Goal: Task Accomplishment & Management: Complete application form

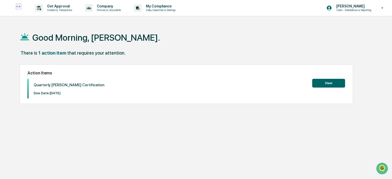
click at [327, 82] on button "View" at bounding box center [328, 83] width 33 height 9
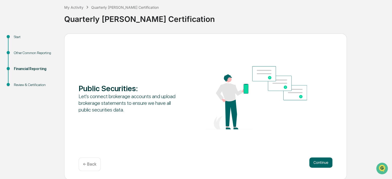
scroll to position [28, 0]
click at [319, 159] on button "Continue" at bounding box center [320, 162] width 23 height 10
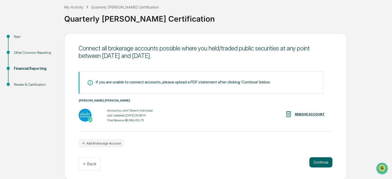
click at [84, 114] on img at bounding box center [85, 114] width 13 height 13
click at [83, 113] on img at bounding box center [85, 114] width 13 height 13
click at [320, 160] on button "Continue" at bounding box center [320, 162] width 23 height 10
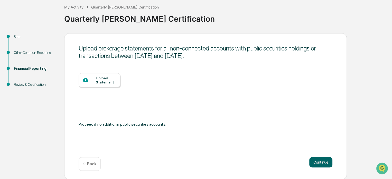
click at [97, 80] on div "Upload Statement" at bounding box center [106, 80] width 20 height 8
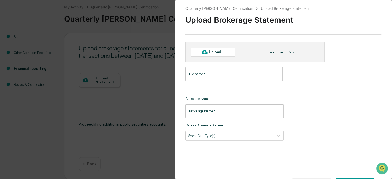
click at [210, 160] on div "Quarterly COE Certification Upload Brokerage Statement Upload Brokerage Stateme…" at bounding box center [283, 89] width 217 height 179
click at [208, 71] on input "File name   *" at bounding box center [234, 74] width 97 height 14
type input "*"
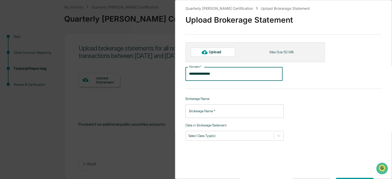
type input "**********"
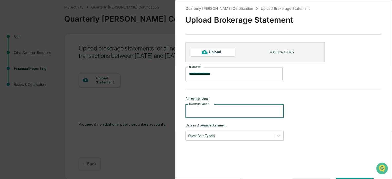
click at [199, 110] on input "Brokerage Name   *" at bounding box center [235, 111] width 98 height 14
type input "**********"
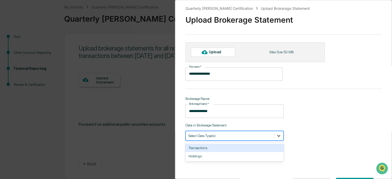
click at [278, 135] on icon at bounding box center [278, 135] width 5 height 5
click at [195, 148] on div "Transactions" at bounding box center [235, 147] width 98 height 8
click at [197, 146] on div "Holdings" at bounding box center [235, 147] width 98 height 8
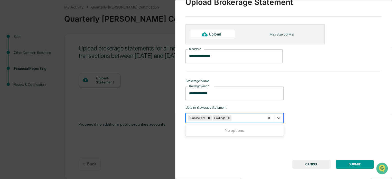
scroll to position [26, 0]
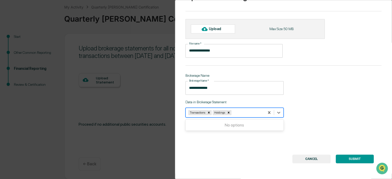
click at [352, 154] on button "SUBMIT" at bounding box center [355, 158] width 38 height 9
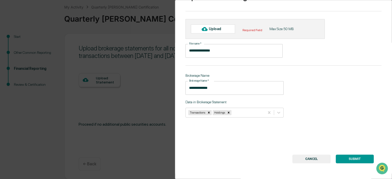
click at [217, 27] on div "Upload" at bounding box center [217, 29] width 17 height 4
click at [190, 139] on div "**********" at bounding box center [283, 89] width 217 height 179
click at [355, 154] on button "SUBMIT" at bounding box center [355, 158] width 38 height 9
click at [212, 148] on div "**********" at bounding box center [283, 89] width 217 height 179
drag, startPoint x: 87, startPoint y: 164, endPoint x: 88, endPoint y: 161, distance: 3.0
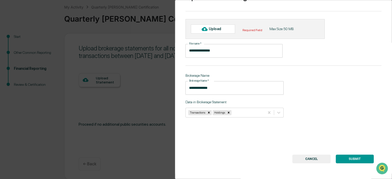
click at [88, 161] on div "**********" at bounding box center [196, 89] width 392 height 179
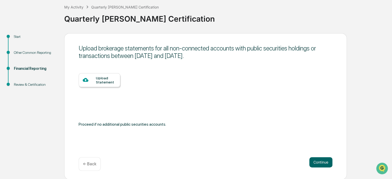
click at [100, 77] on div "Upload Statement" at bounding box center [106, 80] width 20 height 8
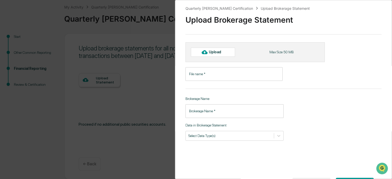
click at [201, 157] on div "Quarterly COE Certification Upload Brokerage Statement Upload Brokerage Stateme…" at bounding box center [283, 89] width 217 height 179
click at [217, 50] on div "Upload" at bounding box center [217, 52] width 17 height 4
click at [179, 94] on div "Quarterly COE Certification Upload Brokerage Statement Upload Brokerage Stateme…" at bounding box center [283, 89] width 217 height 179
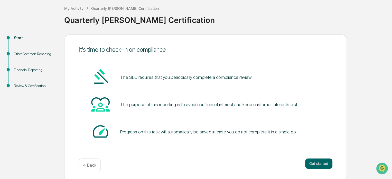
scroll to position [28, 0]
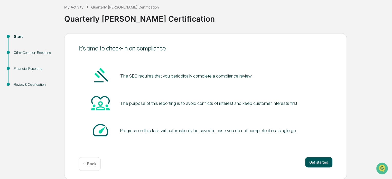
click at [315, 159] on button "Get started" at bounding box center [318, 162] width 27 height 10
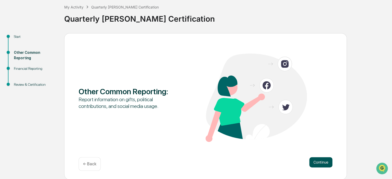
click at [317, 161] on button "Continue" at bounding box center [320, 162] width 23 height 10
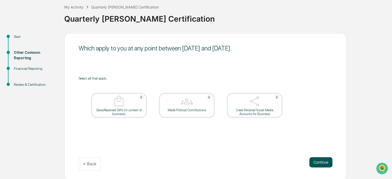
click at [319, 161] on button "Continue" at bounding box center [320, 162] width 23 height 10
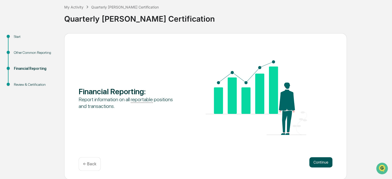
click at [321, 160] on button "Continue" at bounding box center [320, 162] width 23 height 10
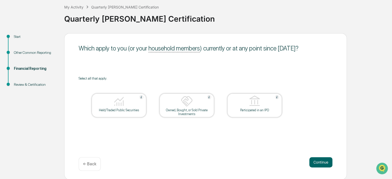
click at [122, 107] on div at bounding box center [118, 101] width 51 height 13
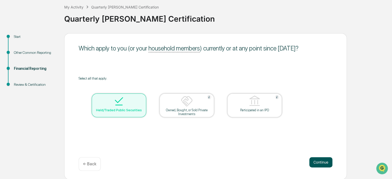
click at [321, 160] on button "Continue" at bounding box center [320, 162] width 23 height 10
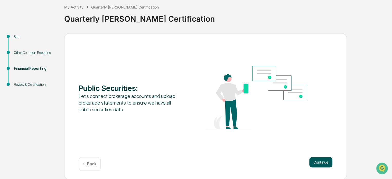
click at [320, 160] on button "Continue" at bounding box center [320, 162] width 23 height 10
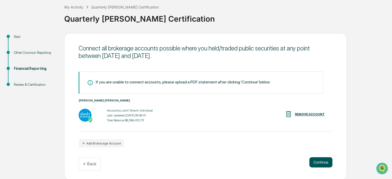
click at [320, 160] on button "Continue" at bounding box center [320, 162] width 23 height 10
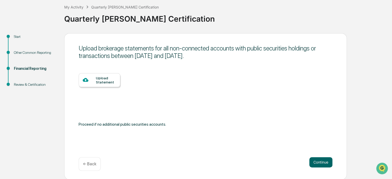
click at [102, 77] on div "Upload Statement" at bounding box center [106, 80] width 20 height 8
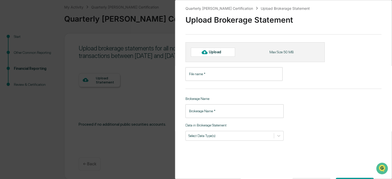
click at [217, 52] on div "Upload" at bounding box center [217, 52] width 17 height 4
click at [209, 74] on input "File name   *" at bounding box center [234, 74] width 97 height 14
click at [213, 109] on input "Brokerage Name   *" at bounding box center [235, 111] width 98 height 14
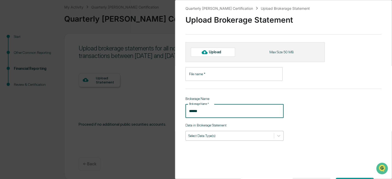
type input "******"
click at [210, 135] on div at bounding box center [229, 135] width 83 height 5
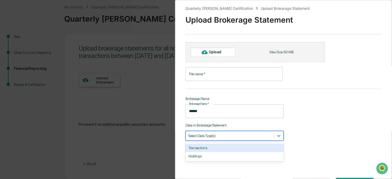
click at [206, 146] on div "Transactions" at bounding box center [235, 147] width 98 height 8
click at [206, 148] on div "Holdings" at bounding box center [235, 147] width 98 height 8
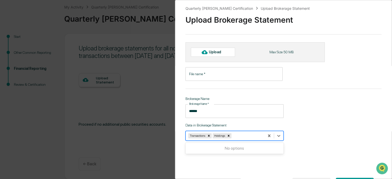
click at [199, 74] on input "File name   *" at bounding box center [234, 74] width 97 height 14
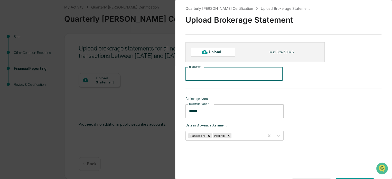
click at [213, 50] on div "Upload" at bounding box center [217, 52] width 17 height 4
click at [224, 52] on div "Upload" at bounding box center [217, 52] width 17 height 4
click at [206, 152] on div "Quarterly COE Certification Upload Brokerage Statement Upload Brokerage Stateme…" at bounding box center [283, 89] width 217 height 179
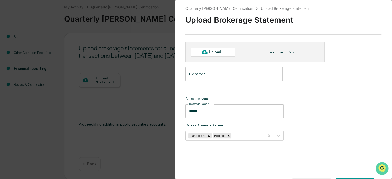
click at [382, 167] on img "Open customer support" at bounding box center [382, 168] width 13 height 10
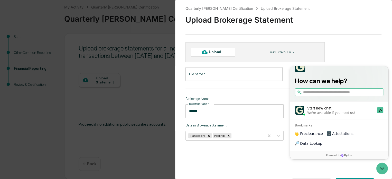
click at [326, 95] on input "search" at bounding box center [342, 91] width 79 height 5
click at [350, 49] on div "Quarterly COE Certification Upload Brokerage Statement Upload Brokerage Stateme…" at bounding box center [283, 89] width 217 height 179
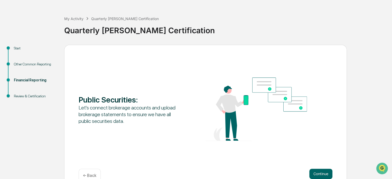
scroll to position [28, 0]
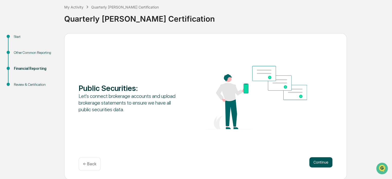
click at [319, 160] on button "Continue" at bounding box center [320, 162] width 23 height 10
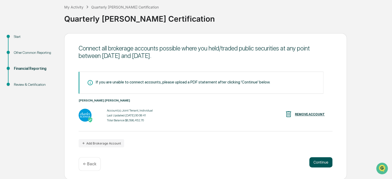
click at [320, 160] on button "Continue" at bounding box center [320, 162] width 23 height 10
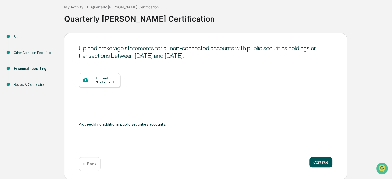
click at [322, 161] on button "Continue" at bounding box center [320, 162] width 23 height 10
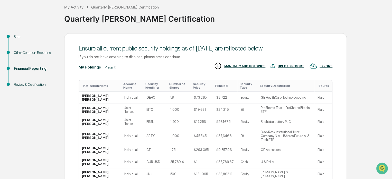
click at [290, 65] on div "UPLOAD REPORT" at bounding box center [291, 66] width 26 height 4
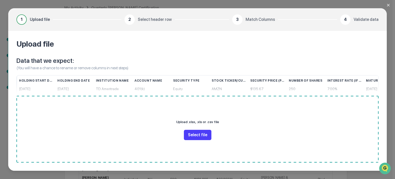
click at [196, 134] on button "Select file" at bounding box center [197, 135] width 27 height 10
click at [27, 88] on div "12/30/2025" at bounding box center [36, 88] width 34 height 9
click at [24, 18] on div "1" at bounding box center [21, 19] width 10 height 10
click at [275, 142] on div "Upload .xlsx, .xls or .csv file Select file" at bounding box center [197, 129] width 362 height 67
click at [194, 133] on button "Select file" at bounding box center [197, 135] width 27 height 10
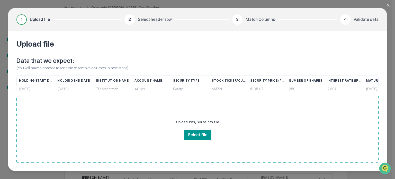
click at [389, 3] on icon "Close modal" at bounding box center [388, 5] width 4 height 4
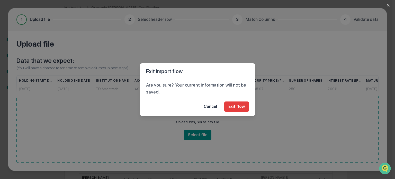
click at [216, 106] on button "Cancel" at bounding box center [210, 106] width 22 height 10
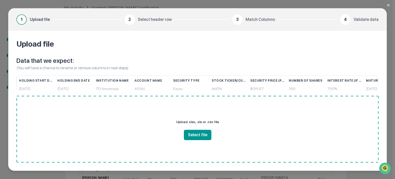
click at [388, 4] on icon "Close modal" at bounding box center [388, 5] width 4 height 4
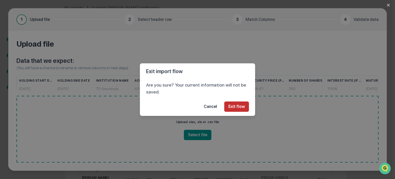
click at [233, 105] on button "Exit flow" at bounding box center [236, 106] width 25 height 10
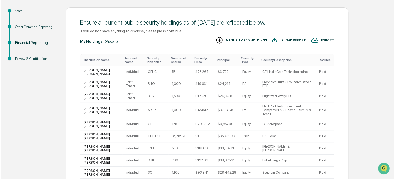
scroll to position [79, 0]
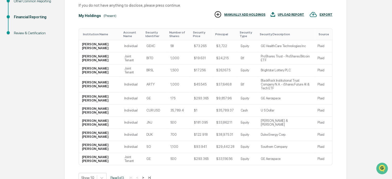
click at [288, 13] on div "UPLOAD REPORT" at bounding box center [291, 15] width 26 height 4
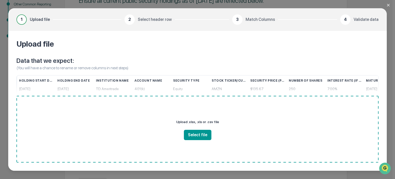
click at [23, 20] on div "1" at bounding box center [21, 19] width 10 height 10
click at [195, 134] on button "Select file" at bounding box center [197, 135] width 27 height 10
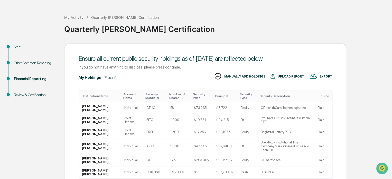
scroll to position [26, 0]
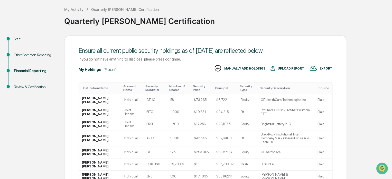
click at [324, 67] on div "EXPORT" at bounding box center [326, 69] width 13 height 4
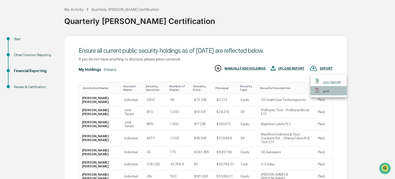
click at [326, 90] on p "pdf" at bounding box center [326, 90] width 6 height 5
click at [17, 37] on div at bounding box center [197, 89] width 395 height 179
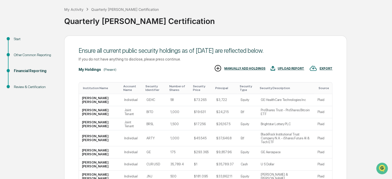
click at [30, 69] on div "Financial Reporting" at bounding box center [35, 70] width 42 height 5
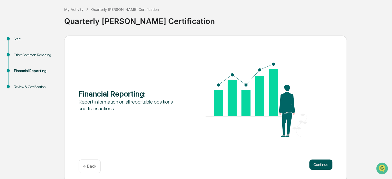
click at [321, 162] on button "Continue" at bounding box center [320, 164] width 23 height 10
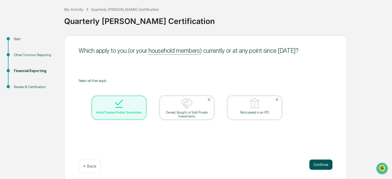
click at [322, 162] on button "Continue" at bounding box center [320, 164] width 23 height 10
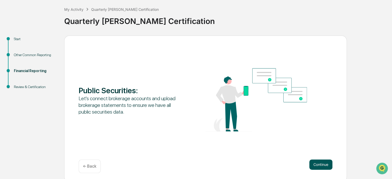
click at [323, 162] on button "Continue" at bounding box center [320, 164] width 23 height 10
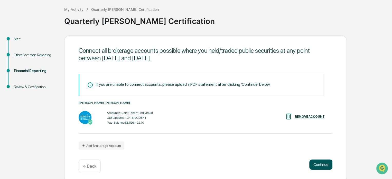
click at [322, 161] on button "Continue" at bounding box center [320, 164] width 23 height 10
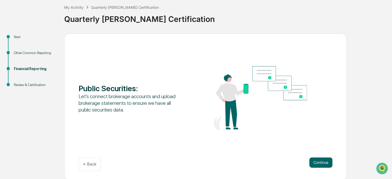
scroll to position [28, 0]
click at [320, 160] on button "Continue" at bounding box center [320, 162] width 23 height 10
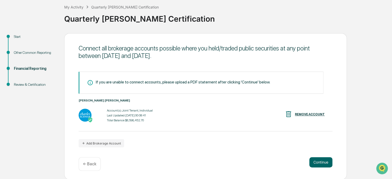
click at [127, 116] on div "Last Updated: [DATE] 00:08:41" at bounding box center [130, 115] width 46 height 4
click at [208, 125] on div "[PERSON_NAME] [PERSON_NAME] Account(s): Joint Tenant, Individual Last Updated: …" at bounding box center [206, 114] width 254 height 33
click at [323, 160] on button "Continue" at bounding box center [320, 162] width 23 height 10
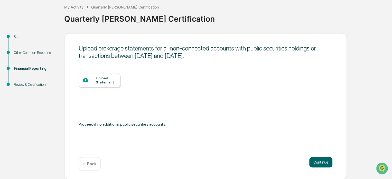
click at [103, 81] on div "Upload Statement" at bounding box center [106, 80] width 20 height 8
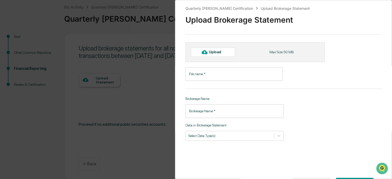
click at [213, 53] on div "Upload" at bounding box center [217, 52] width 17 height 4
type input "**********"
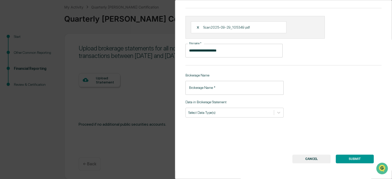
scroll to position [29, 0]
click at [354, 154] on button "SUBMIT" at bounding box center [355, 158] width 38 height 9
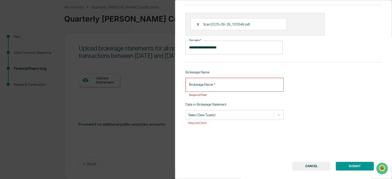
click at [196, 83] on input "Brokerage Name   *" at bounding box center [235, 85] width 98 height 14
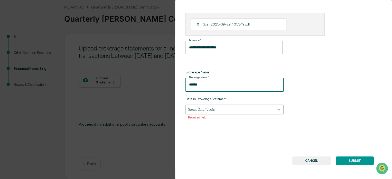
type input "******"
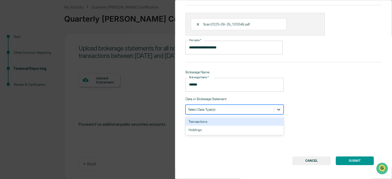
click at [277, 109] on icon at bounding box center [278, 109] width 5 height 5
click at [233, 122] on div "Transactions" at bounding box center [235, 121] width 98 height 8
click at [222, 121] on div "Holdings" at bounding box center [235, 121] width 98 height 8
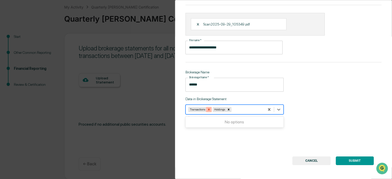
click at [209, 109] on icon "Remove Transactions" at bounding box center [209, 109] width 4 height 4
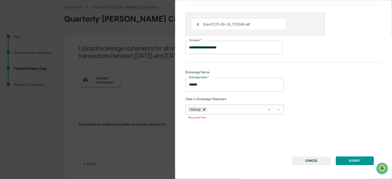
click at [351, 158] on button "SUBMIT" at bounding box center [355, 160] width 38 height 9
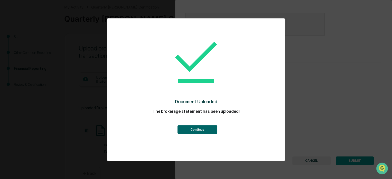
click at [203, 129] on button "Continue" at bounding box center [197, 129] width 40 height 9
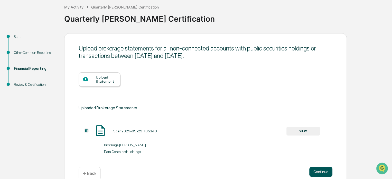
click at [321, 171] on button "Continue" at bounding box center [320, 171] width 23 height 10
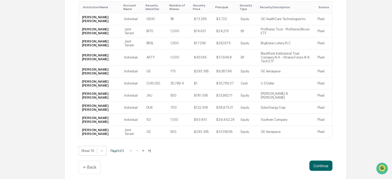
scroll to position [152, 0]
click at [152, 148] on button ">|" at bounding box center [149, 150] width 6 height 4
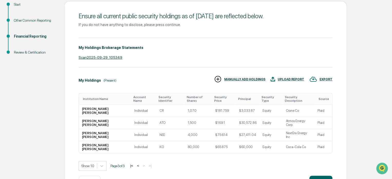
click at [140, 163] on button "<" at bounding box center [137, 165] width 5 height 4
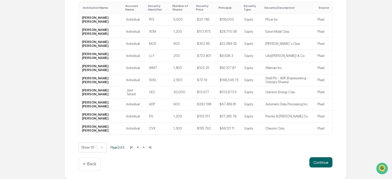
scroll to position [152, 0]
click at [321, 160] on button "Continue" at bounding box center [320, 161] width 23 height 10
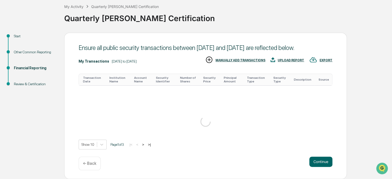
scroll to position [107, 0]
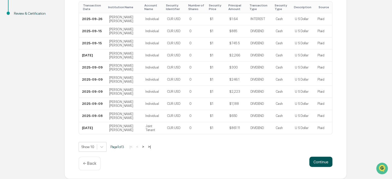
click at [321, 160] on button "Continue" at bounding box center [320, 161] width 23 height 10
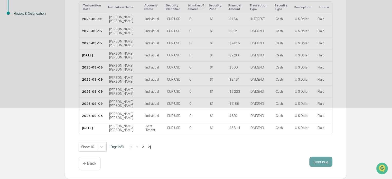
scroll to position [44, 0]
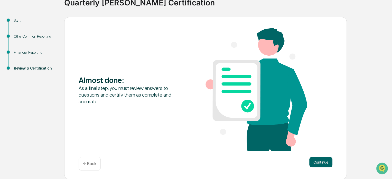
click at [321, 160] on button "Continue" at bounding box center [320, 162] width 23 height 10
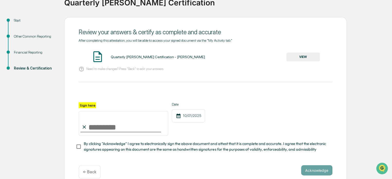
click at [104, 127] on input "Sign here" at bounding box center [124, 123] width 90 height 25
click at [97, 58] on img at bounding box center [97, 56] width 13 height 13
click at [304, 56] on button "VIEW" at bounding box center [303, 56] width 33 height 9
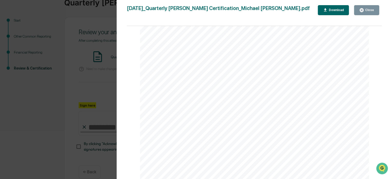
scroll to position [463, 0]
click at [337, 11] on div "Download" at bounding box center [336, 10] width 16 height 4
click at [369, 9] on div "Close" at bounding box center [369, 10] width 10 height 4
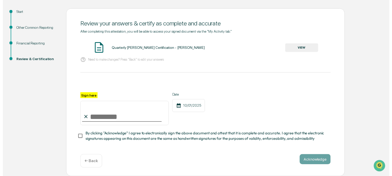
scroll to position [54, 0]
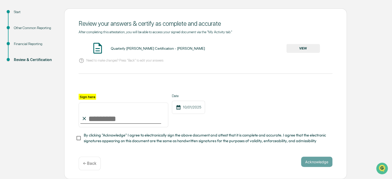
click at [90, 94] on label "Sign here" at bounding box center [87, 97] width 17 height 6
click at [90, 102] on input "Sign here" at bounding box center [124, 114] width 90 height 25
click at [100, 119] on input "Sign here" at bounding box center [124, 114] width 90 height 25
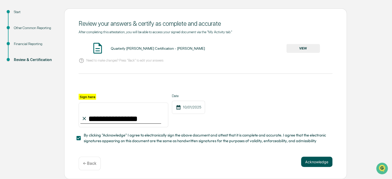
type input "**********"
click at [320, 159] on button "Acknowledge" at bounding box center [316, 161] width 31 height 10
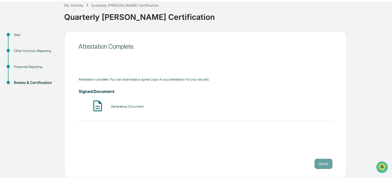
scroll to position [28, 0]
